Goal: Transaction & Acquisition: Purchase product/service

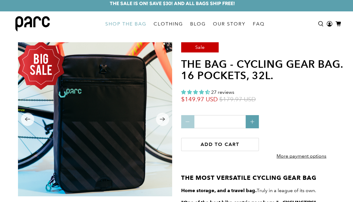
scroll to position [14, 0]
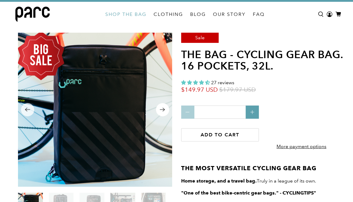
click at [164, 112] on icon "Next" at bounding box center [163, 109] width 6 height 7
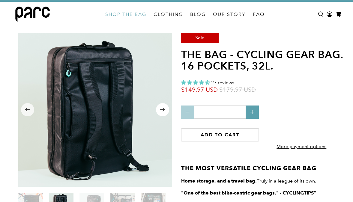
click at [164, 112] on icon "Next" at bounding box center [163, 109] width 6 height 7
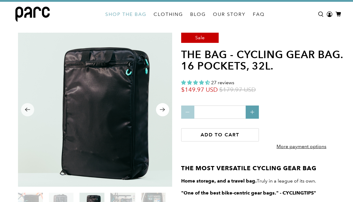
click at [164, 112] on icon "Next" at bounding box center [163, 109] width 6 height 7
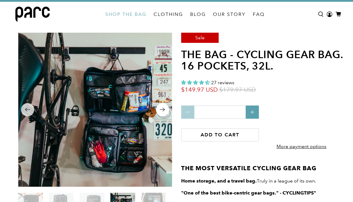
click at [164, 111] on icon "Next" at bounding box center [163, 109] width 6 height 7
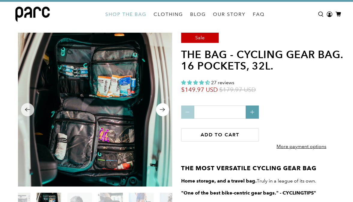
click at [164, 110] on icon "Next" at bounding box center [162, 110] width 5 height 4
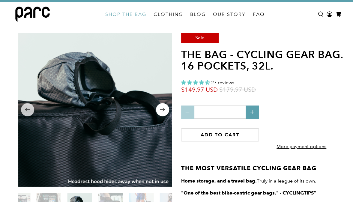
click at [164, 110] on icon "Next" at bounding box center [162, 110] width 5 height 4
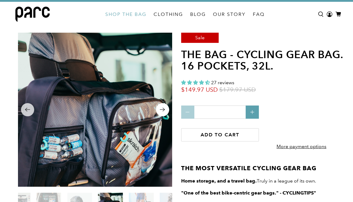
click at [164, 109] on icon "Next" at bounding box center [162, 110] width 5 height 4
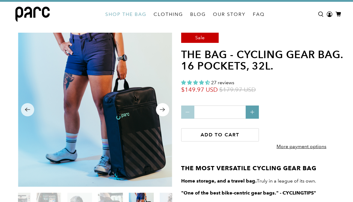
click at [164, 109] on icon "Next" at bounding box center [162, 110] width 5 height 4
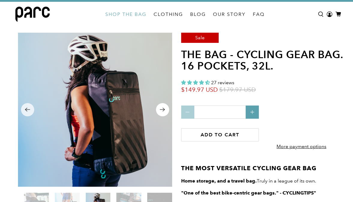
click at [164, 109] on icon "Next" at bounding box center [162, 110] width 5 height 4
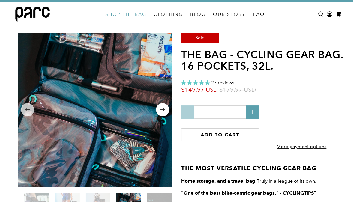
click at [164, 109] on icon "Next" at bounding box center [162, 110] width 5 height 4
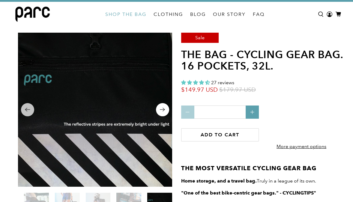
click at [164, 109] on icon "Next" at bounding box center [162, 110] width 5 height 4
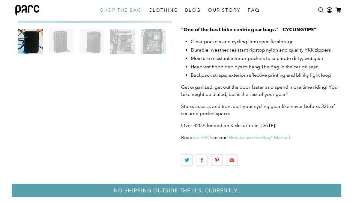
scroll to position [0, 0]
